Goal: Task Accomplishment & Management: Use online tool/utility

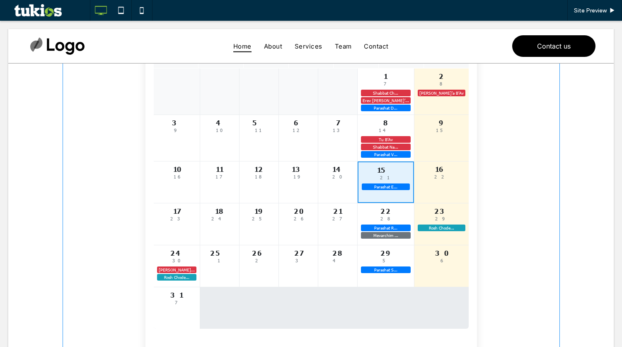
scroll to position [83, 0]
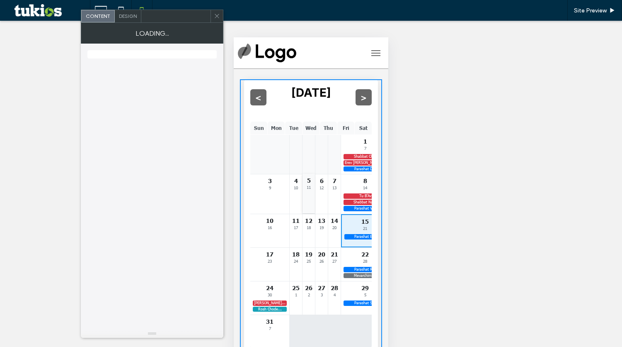
click at [303, 202] on div "5 11" at bounding box center [309, 193] width 12 height 39
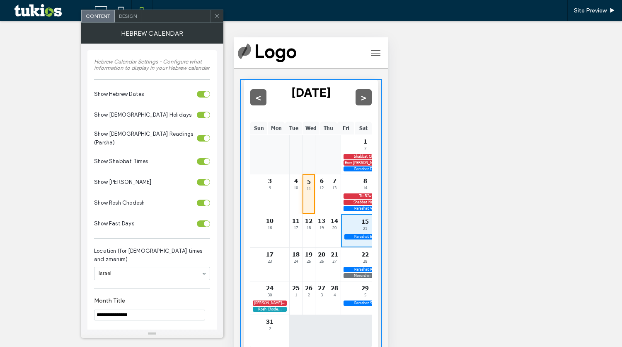
click at [126, 18] on span "Design" at bounding box center [128, 16] width 18 height 6
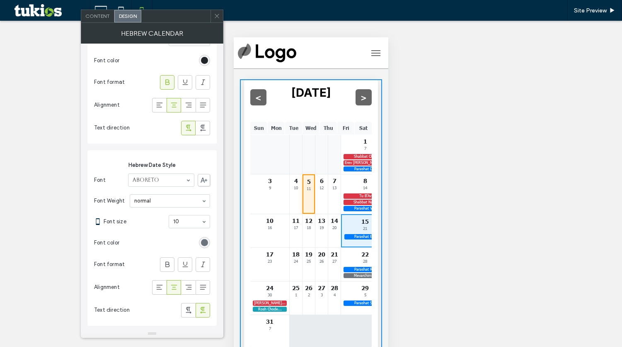
scroll to position [249, 0]
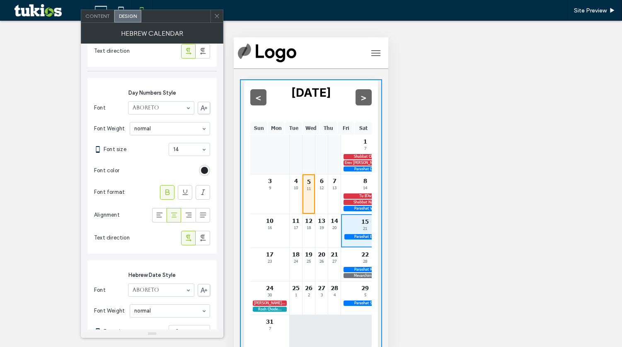
click at [218, 15] on icon at bounding box center [217, 16] width 6 height 6
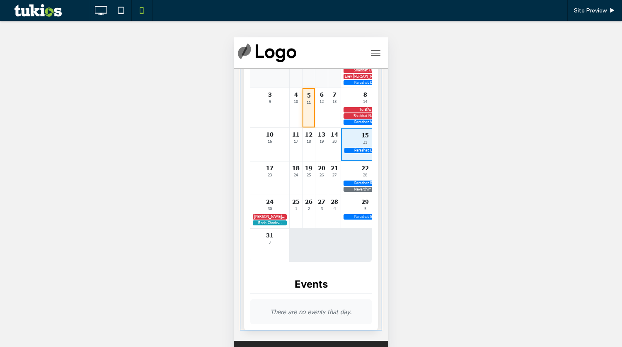
scroll to position [41, 0]
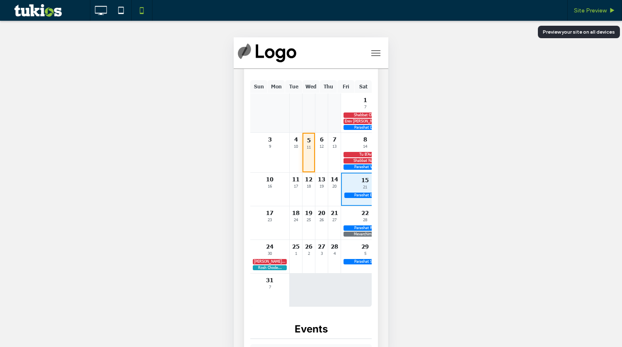
click at [591, 12] on span "Site Preview" at bounding box center [590, 10] width 33 height 7
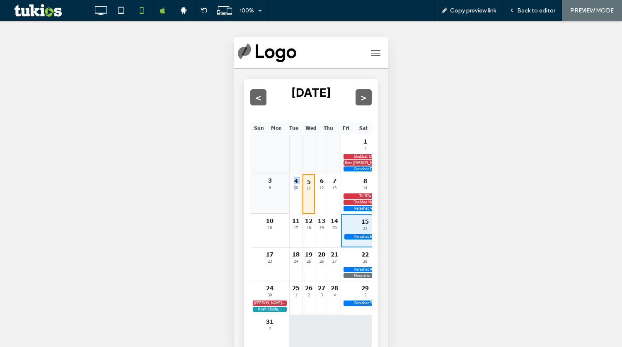
drag, startPoint x: 294, startPoint y: 193, endPoint x: 262, endPoint y: 191, distance: 32.0
click at [262, 191] on div "1 7 Shabbat Ch... Erev Tish’... Parashat D... 2 8 Tish’a B’Av 3 9 4 10 5 11 6 1…" at bounding box center [310, 241] width 121 height 213
drag, startPoint x: 296, startPoint y: 155, endPoint x: 283, endPoint y: 155, distance: 13.7
click at [283, 155] on div "1 7 Shabbat Ch... Erev Tish’... Parashat D... 2 8 Tish’a B’Av 3 9 4 10 5 11 6 1…" at bounding box center [310, 241] width 121 height 213
drag, startPoint x: 454, startPoint y: 99, endPoint x: 409, endPoint y: 108, distance: 46.0
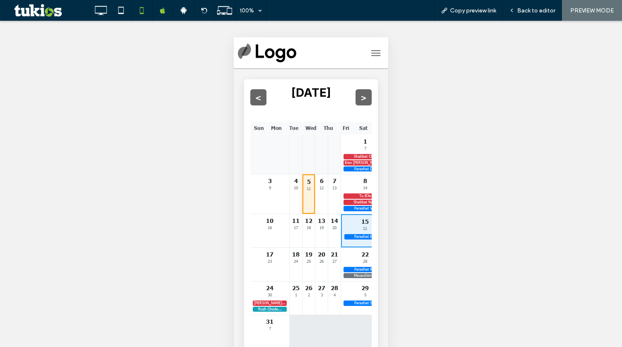
click at [454, 99] on div "Unhide? Yes" at bounding box center [311, 192] width 622 height 343
drag, startPoint x: 332, startPoint y: 146, endPoint x: 293, endPoint y: 147, distance: 39.0
click at [293, 147] on div "1 7 Shabbat Ch... Erev Tish’... Parashat D... 2 8 Tish’a B’Av 3 9 4 10 5 11 6 1…" at bounding box center [310, 241] width 121 height 213
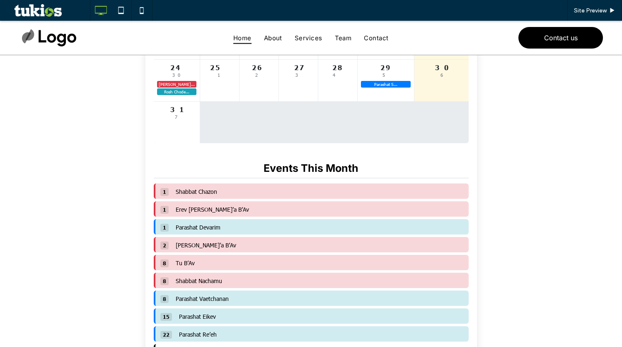
click at [191, 194] on span "Shabbat Chazon" at bounding box center [196, 191] width 41 height 8
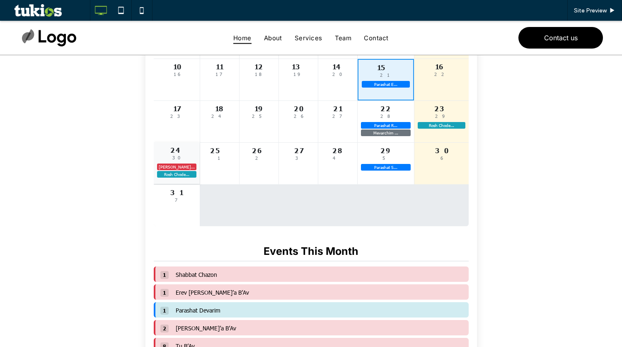
click at [166, 167] on div "24 30 [PERSON_NAME]... Rosh Chode..." at bounding box center [177, 162] width 46 height 41
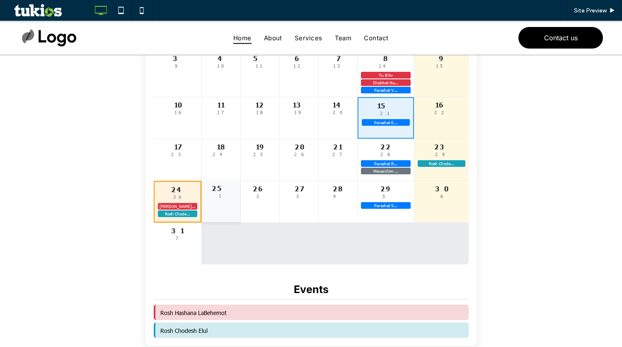
scroll to position [166, 0]
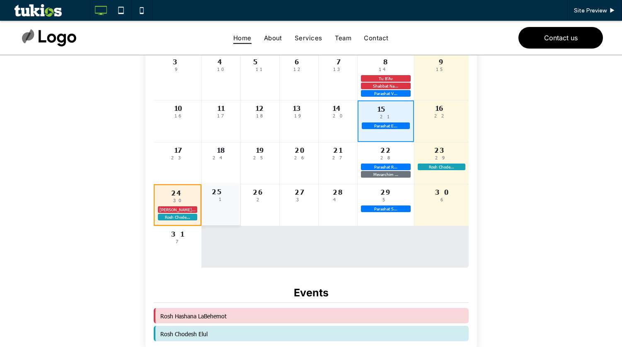
click at [209, 201] on div "1" at bounding box center [221, 198] width 32 height 5
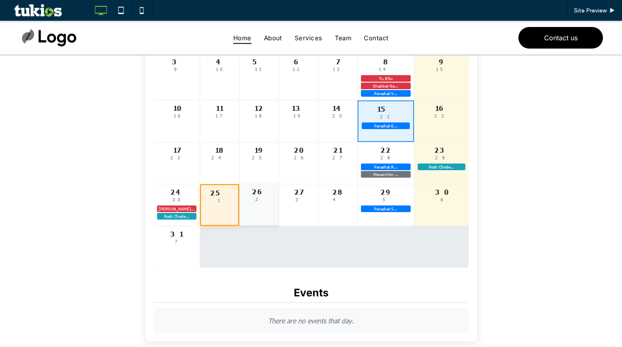
click at [252, 201] on div "2" at bounding box center [259, 198] width 32 height 5
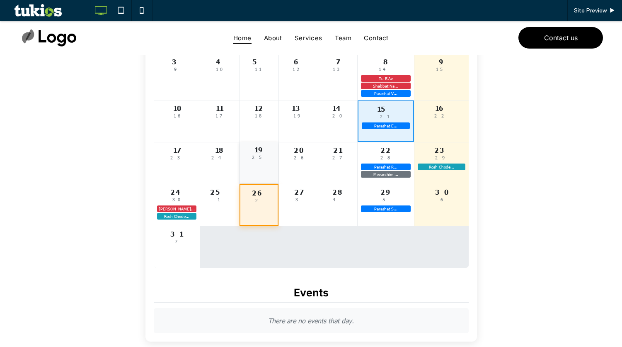
click at [279, 170] on div "19 25" at bounding box center [259, 162] width 39 height 41
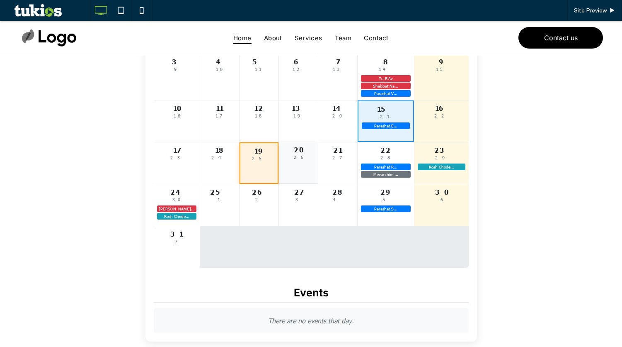
click at [295, 166] on div "20 26" at bounding box center [298, 162] width 39 height 41
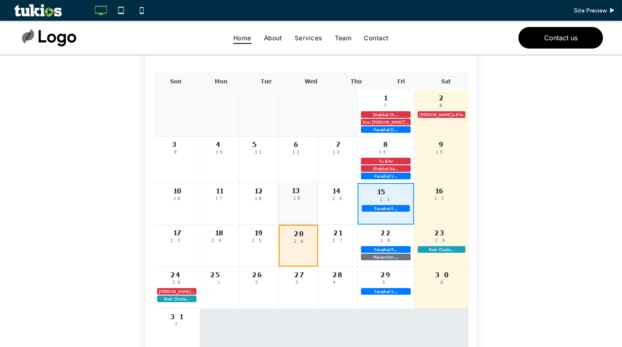
scroll to position [83, 0]
click at [304, 214] on div "13 19" at bounding box center [298, 203] width 39 height 41
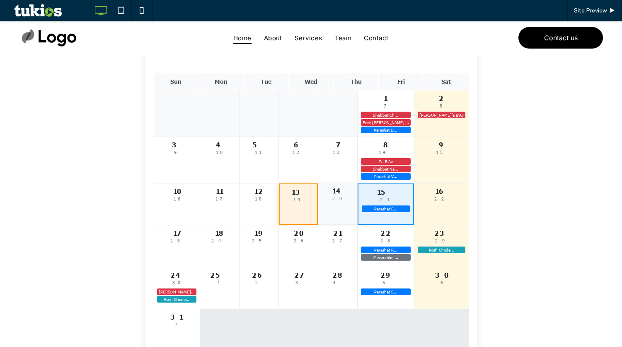
click at [357, 198] on div "14 20" at bounding box center [337, 203] width 39 height 41
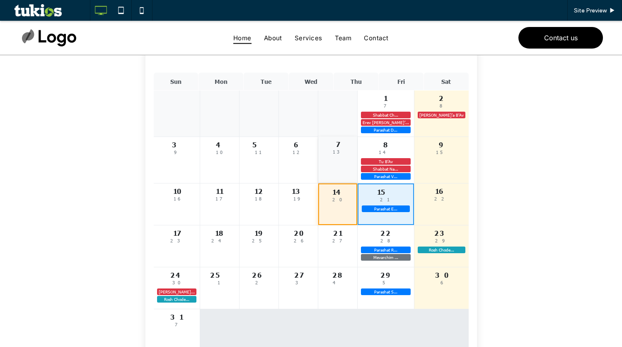
click at [354, 154] on div "13" at bounding box center [338, 151] width 32 height 5
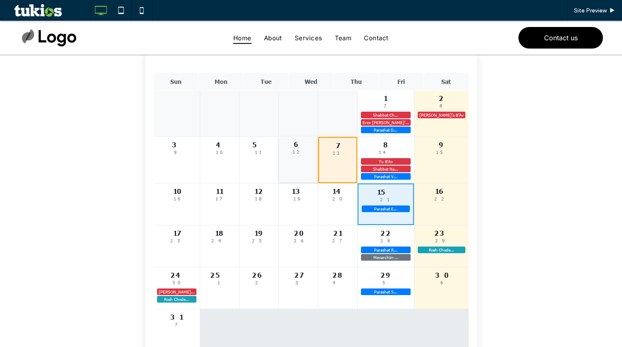
click at [318, 161] on div "6 12" at bounding box center [298, 159] width 39 height 46
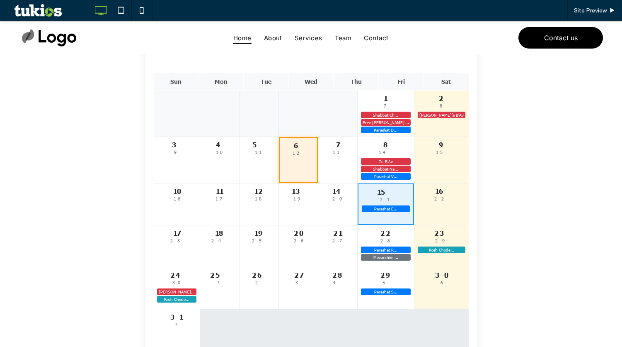
click at [315, 113] on div at bounding box center [298, 113] width 39 height 46
click at [357, 104] on div at bounding box center [337, 113] width 39 height 46
click at [387, 104] on div "7" at bounding box center [386, 104] width 50 height 5
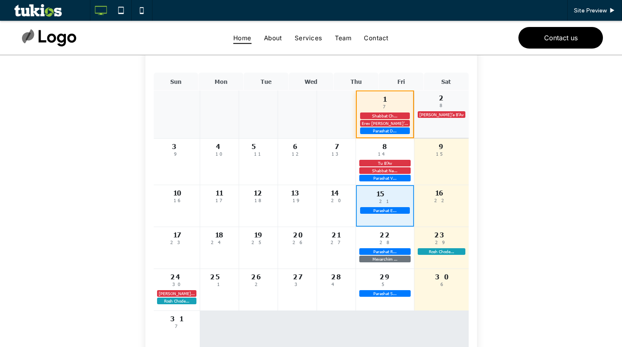
click at [442, 103] on div "8" at bounding box center [442, 104] width 48 height 5
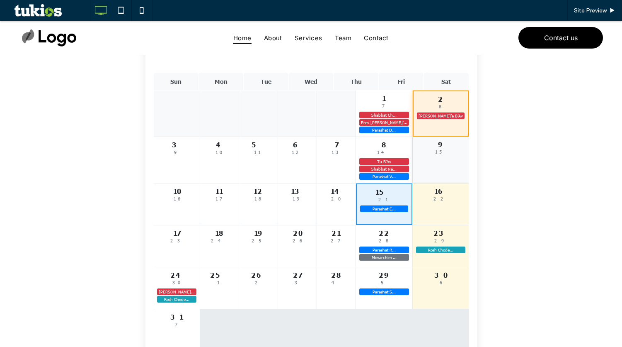
click at [449, 154] on div "15" at bounding box center [440, 151] width 49 height 5
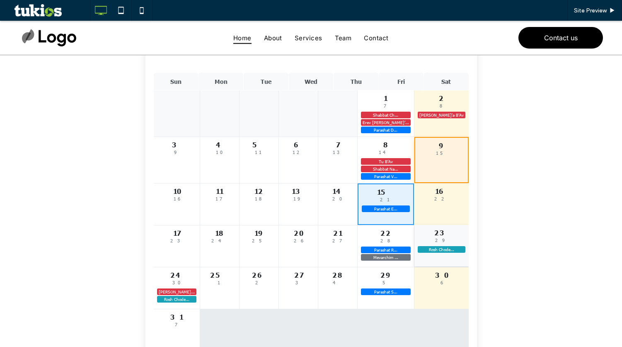
drag, startPoint x: 438, startPoint y: 201, endPoint x: 437, endPoint y: 239, distance: 37.7
click at [437, 201] on div "22" at bounding box center [442, 198] width 48 height 5
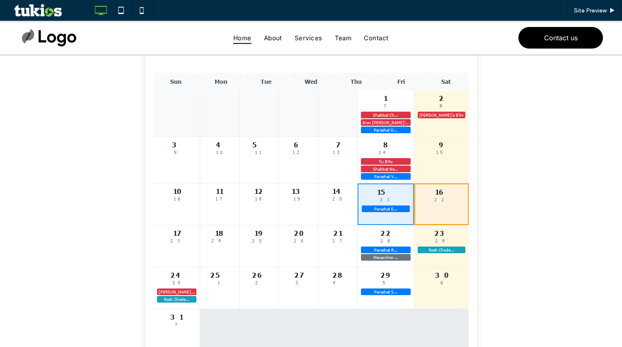
drag, startPoint x: 439, startPoint y: 247, endPoint x: 438, endPoint y: 269, distance: 22.0
click at [439, 248] on div "23 29 Rosh Chode..." at bounding box center [442, 245] width 54 height 41
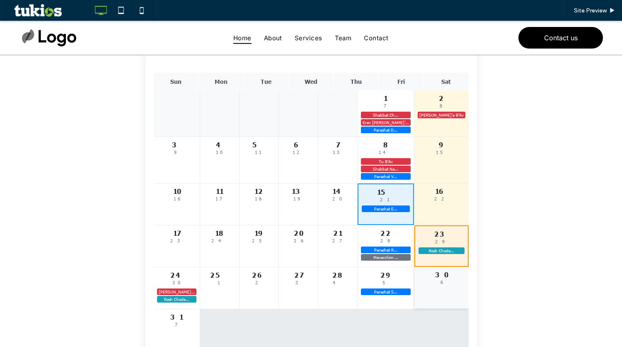
click at [436, 278] on div "30" at bounding box center [442, 274] width 48 height 8
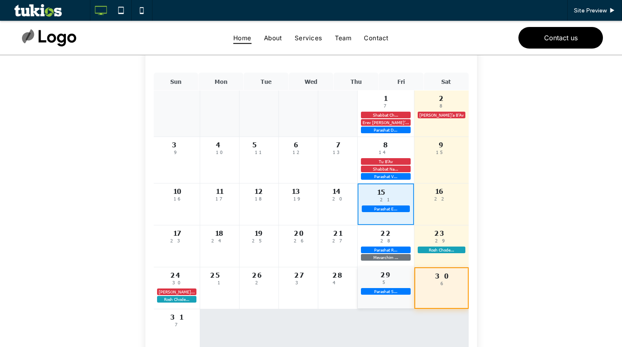
click at [407, 284] on div "5" at bounding box center [386, 281] width 50 height 5
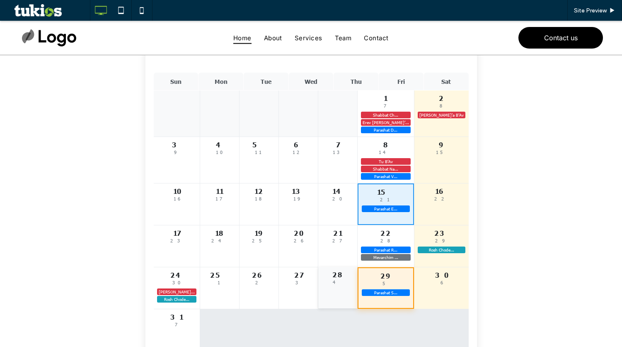
click at [354, 283] on div "4" at bounding box center [338, 281] width 32 height 5
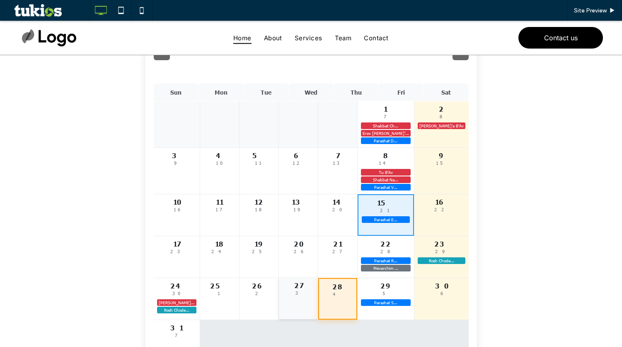
scroll to position [0, 0]
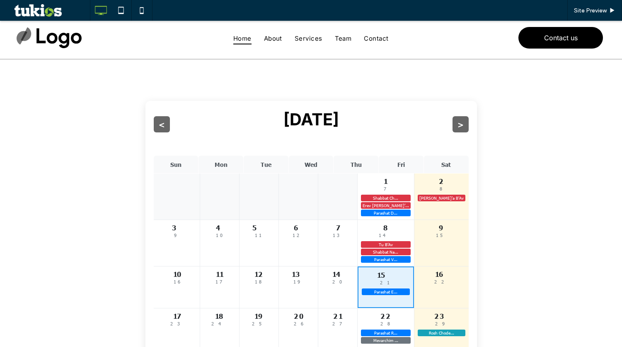
drag, startPoint x: 260, startPoint y: 121, endPoint x: 332, endPoint y: 123, distance: 71.7
click at [329, 123] on h2 "[DATE]" at bounding box center [312, 119] width 56 height 20
click at [332, 123] on h2 "[DATE]" at bounding box center [312, 119] width 56 height 20
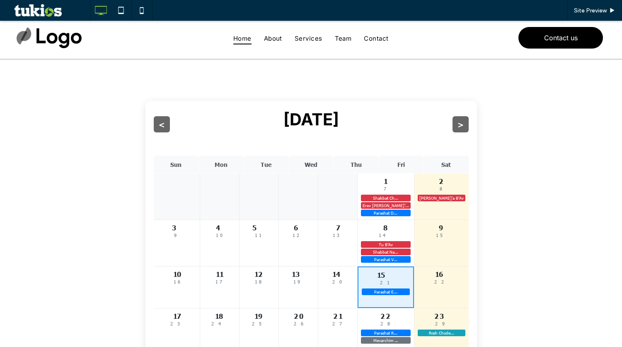
click at [303, 153] on div "Sun Mon Tue Wed Thu Fri Sat 1 7 Shabbat Ch... Erev [PERSON_NAME]’... Parashat D…" at bounding box center [311, 294] width 332 height 294
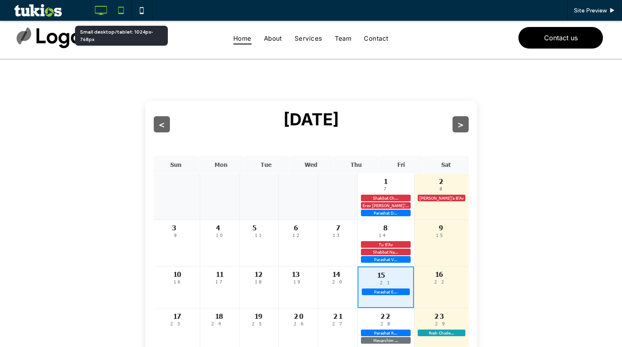
click at [124, 10] on icon at bounding box center [121, 10] width 17 height 17
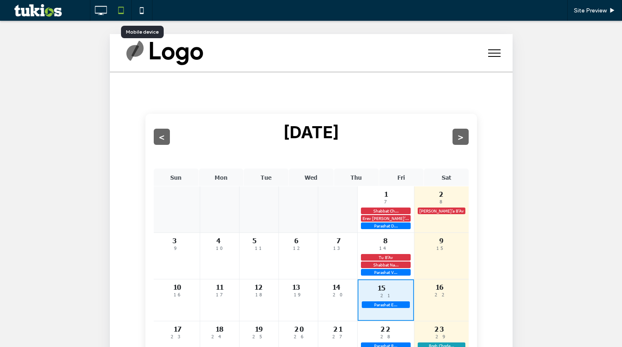
drag, startPoint x: 142, startPoint y: 11, endPoint x: 235, endPoint y: 183, distance: 195.9
click at [142, 11] on icon at bounding box center [141, 10] width 17 height 17
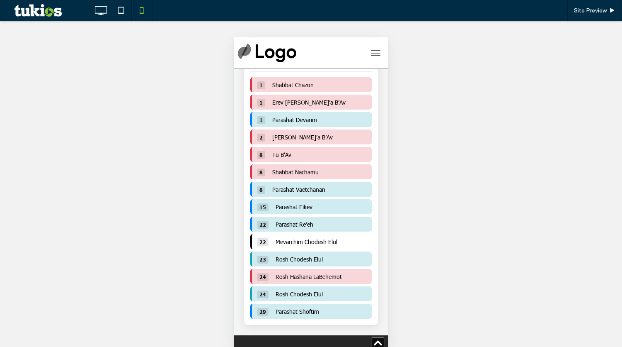
scroll to position [267, 0]
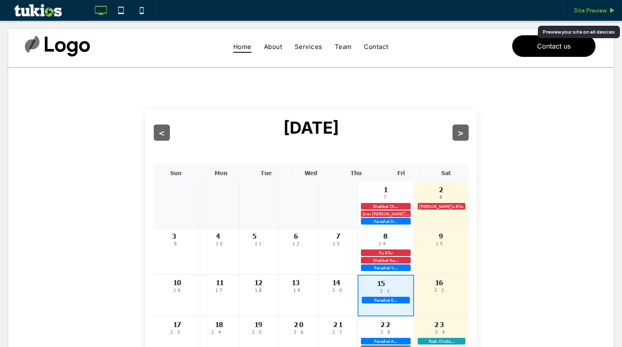
click at [587, 7] on span "Site Preview" at bounding box center [590, 10] width 33 height 7
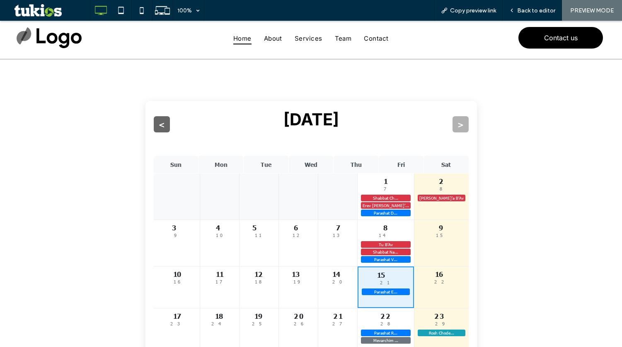
click at [459, 125] on button ">" at bounding box center [461, 124] width 16 height 16
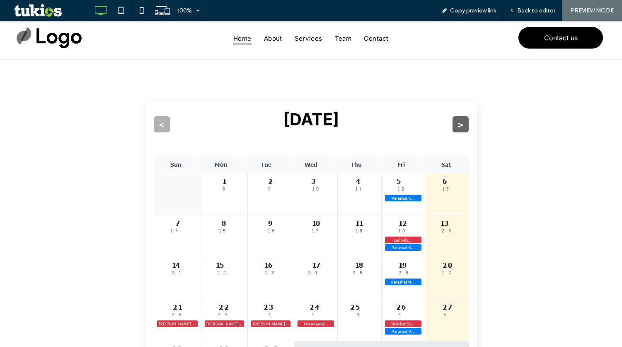
click at [161, 127] on button "<" at bounding box center [162, 124] width 16 height 16
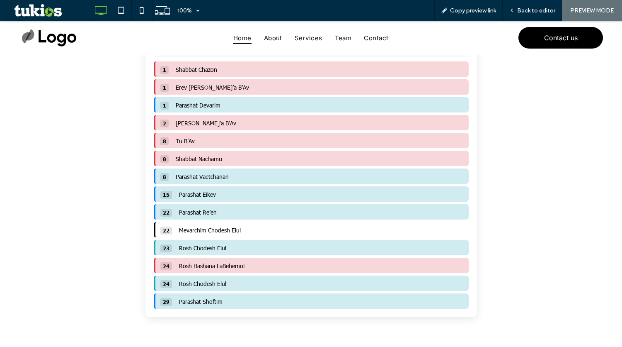
scroll to position [332, 0]
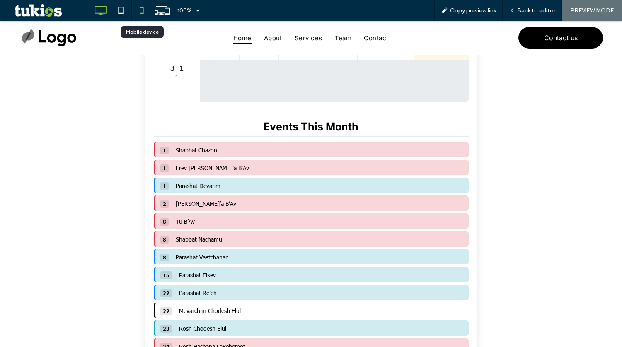
click at [141, 9] on icon at bounding box center [141, 10] width 17 height 17
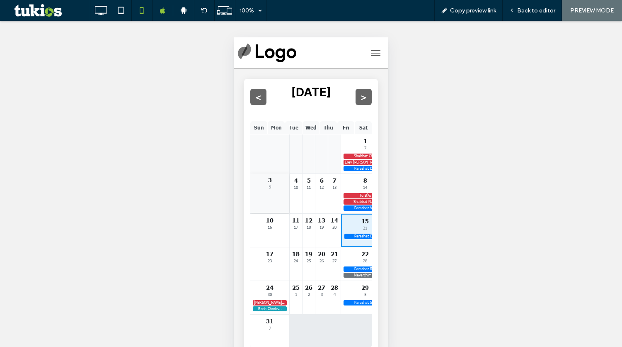
scroll to position [0, 0]
